Goal: Information Seeking & Learning: Learn about a topic

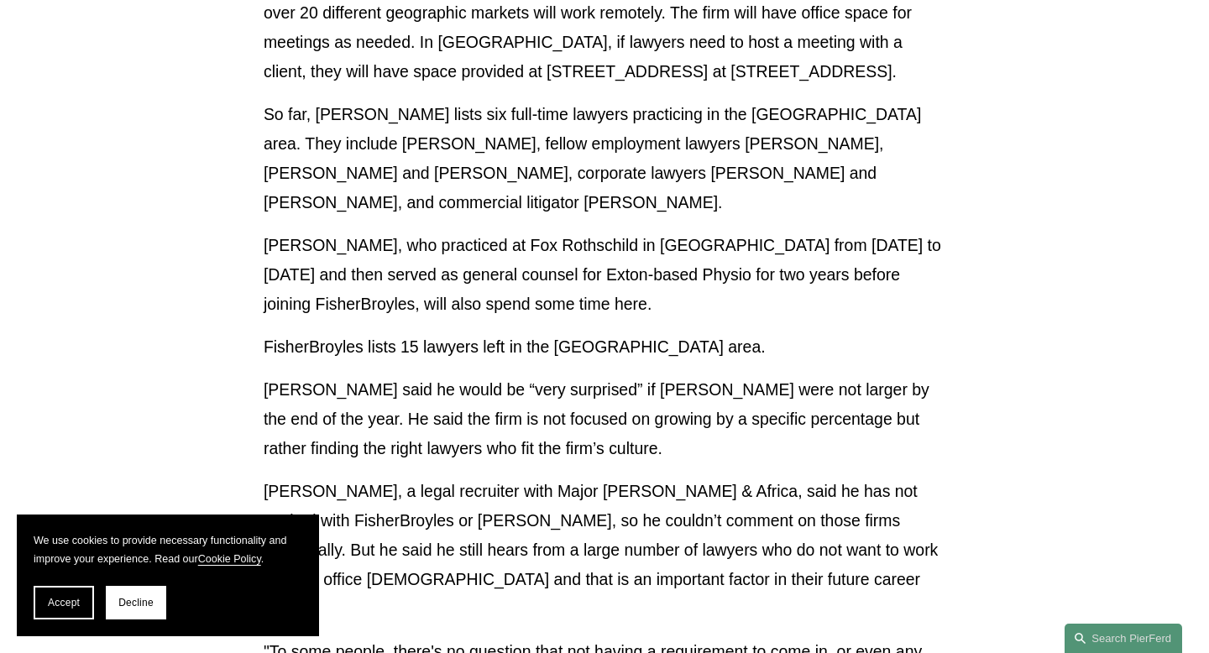
scroll to position [858, 0]
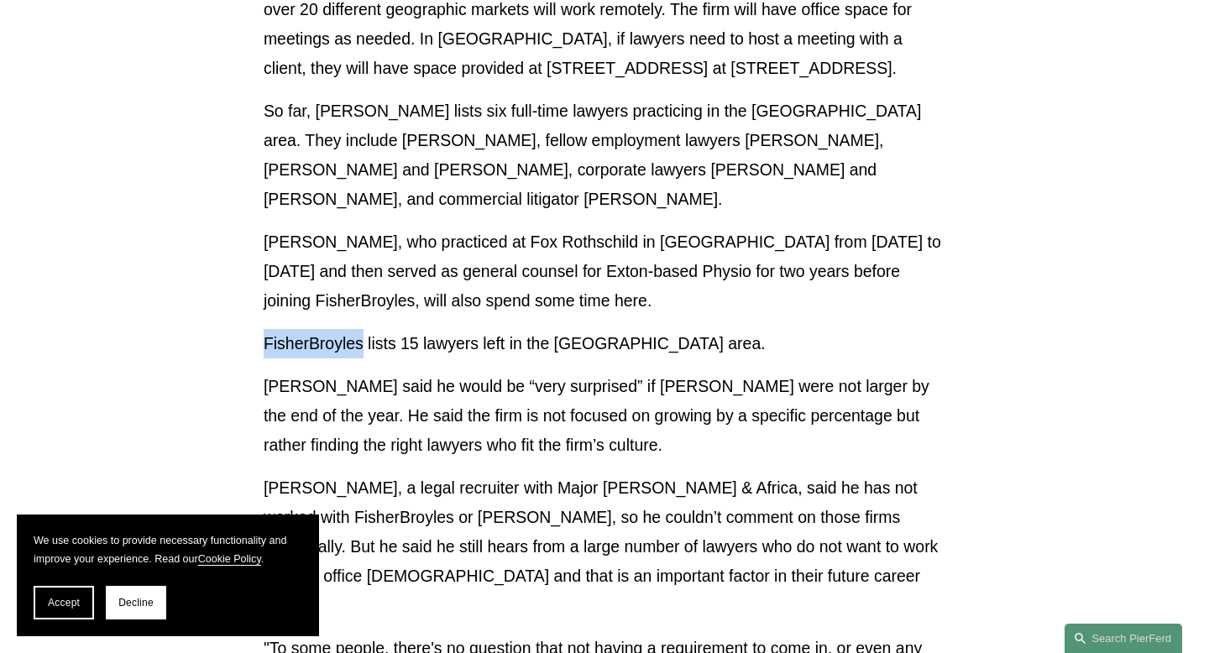
drag, startPoint x: 260, startPoint y: 317, endPoint x: 359, endPoint y: 306, distance: 99.7
copy p "FisherBroyles"
drag, startPoint x: 587, startPoint y: 357, endPoint x: 716, endPoint y: 345, distance: 129.9
click at [716, 372] on p "[PERSON_NAME] said he would be “very surprised” if [PERSON_NAME] were not large…" at bounding box center [605, 416] width 682 height 88
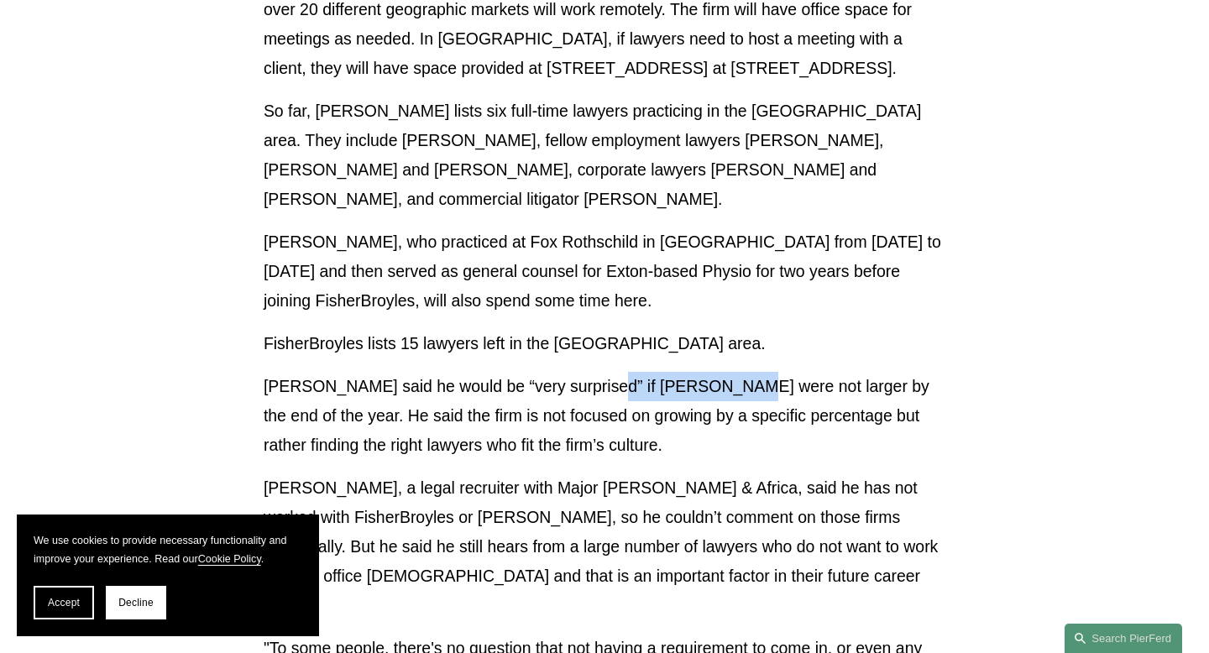
copy p "[PERSON_NAME]"
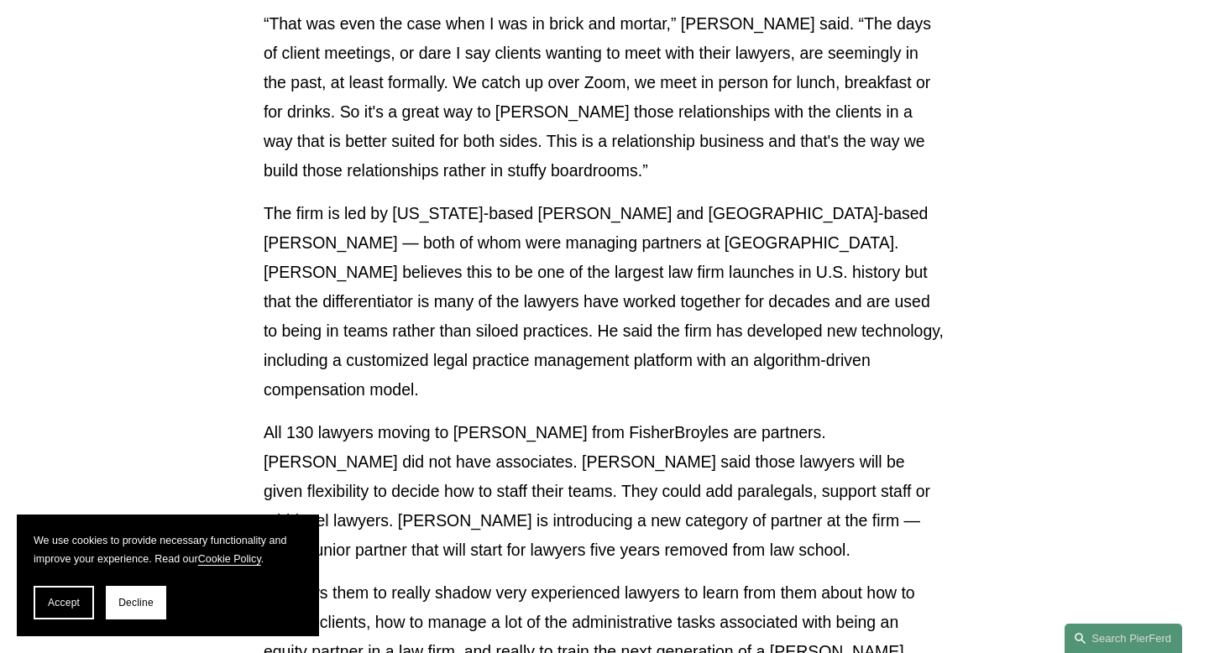
scroll to position [2347, 0]
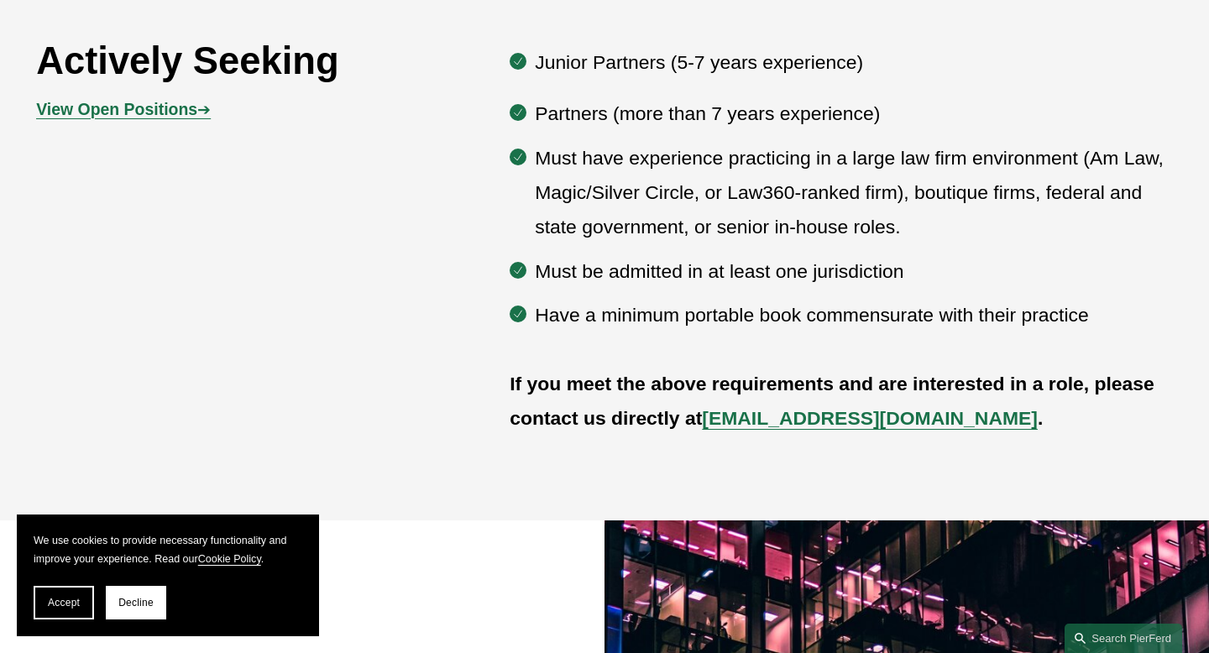
scroll to position [934, 0]
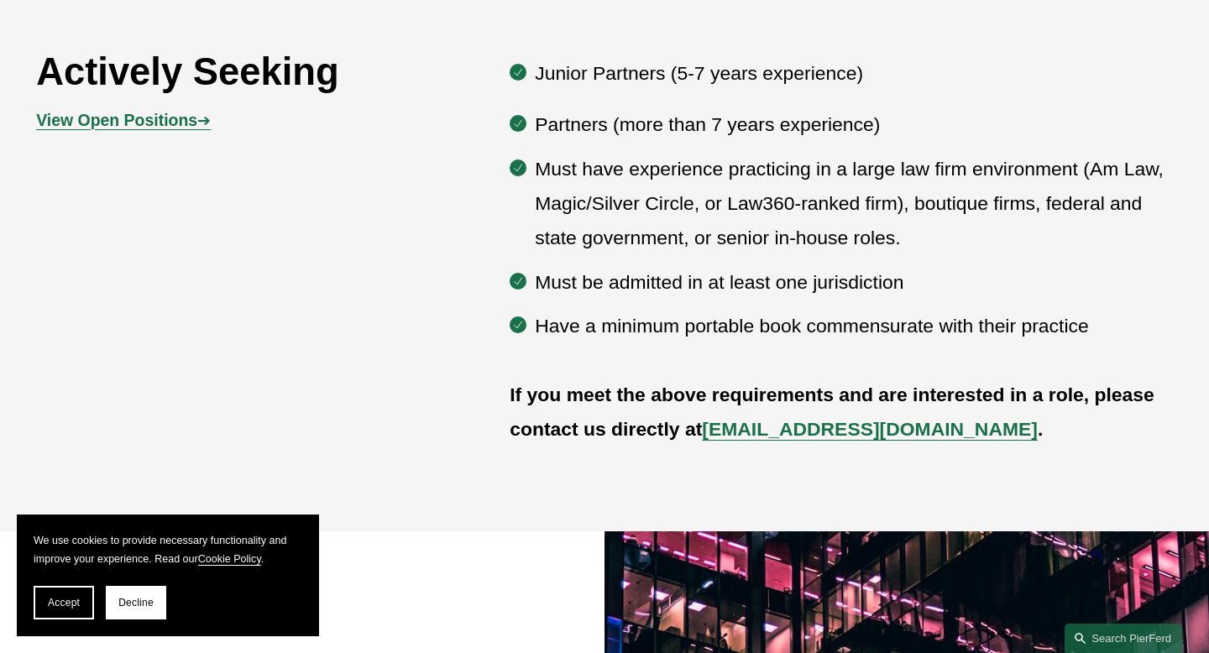
click at [143, 127] on strong "View Open Positions" at bounding box center [116, 120] width 161 height 18
